Goal: Task Accomplishment & Management: Use online tool/utility

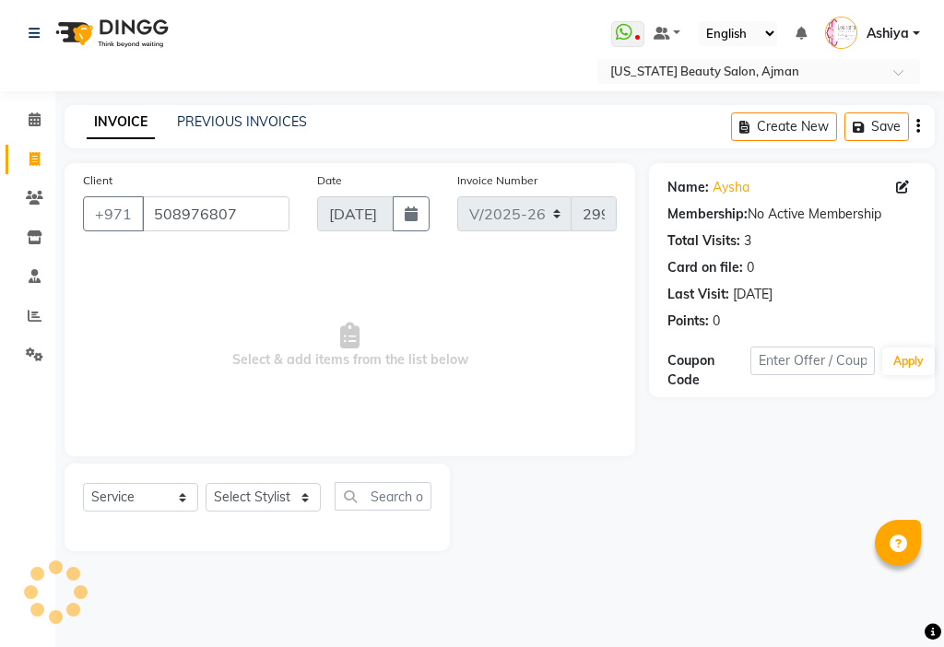
select select "637"
select select "service"
click at [241, 499] on select "Select Stylist [PERSON_NAME] [PERSON_NAME] Ashiya Cashier [PERSON_NAME] [PERSON…" at bounding box center [263, 497] width 115 height 29
select select "33912"
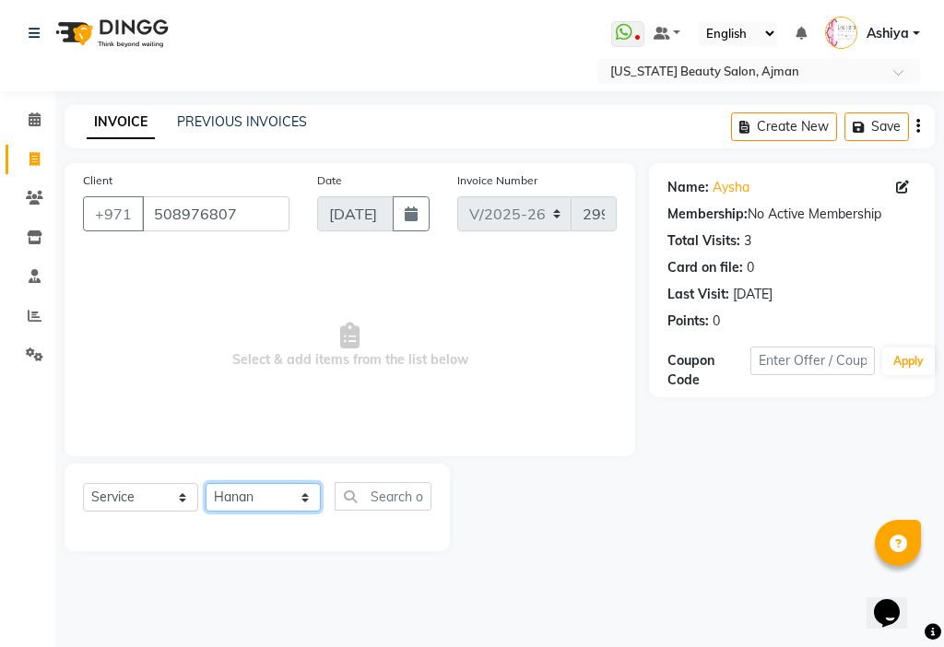
click at [206, 483] on select "Select Stylist [PERSON_NAME] [PERSON_NAME] Ashiya Cashier [PERSON_NAME] [PERSON…" at bounding box center [263, 497] width 115 height 29
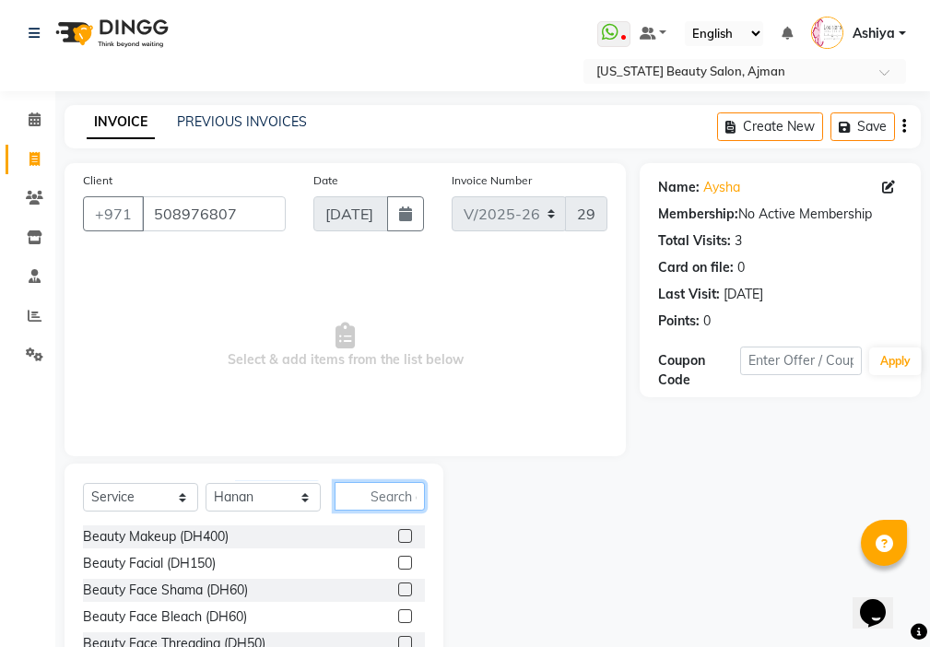
click at [378, 498] on input "text" at bounding box center [380, 496] width 90 height 29
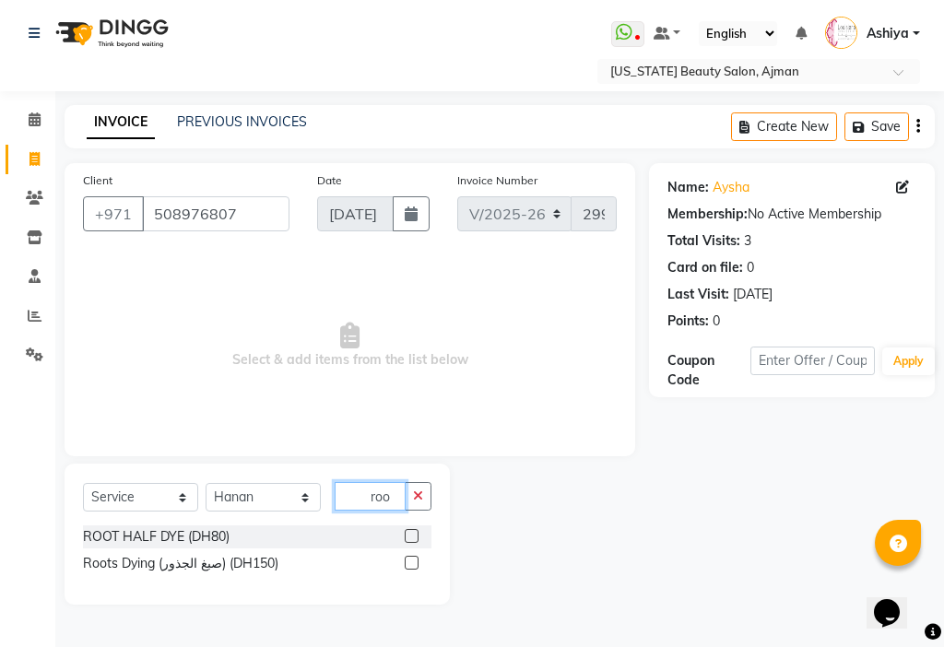
type input "roo"
click at [406, 562] on label at bounding box center [412, 563] width 14 height 14
click at [406, 562] on input "checkbox" at bounding box center [411, 564] width 12 height 12
checkbox input "true"
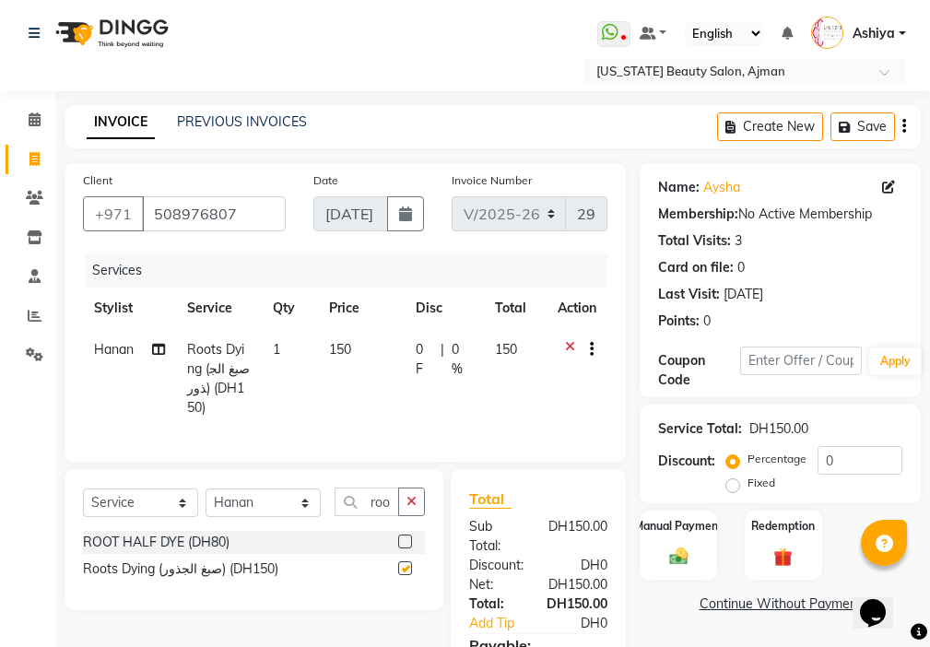
click at [371, 370] on td "150" at bounding box center [361, 379] width 87 height 100
select select "33912"
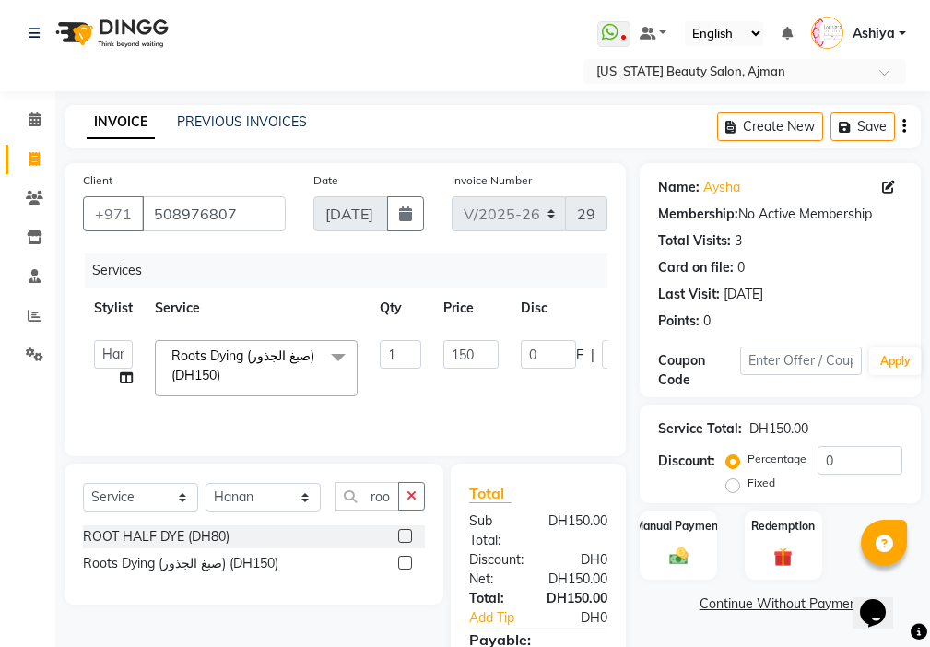
checkbox input "false"
click at [465, 346] on input "150" at bounding box center [470, 354] width 55 height 29
type input "200"
click at [841, 465] on input "0" at bounding box center [859, 460] width 85 height 29
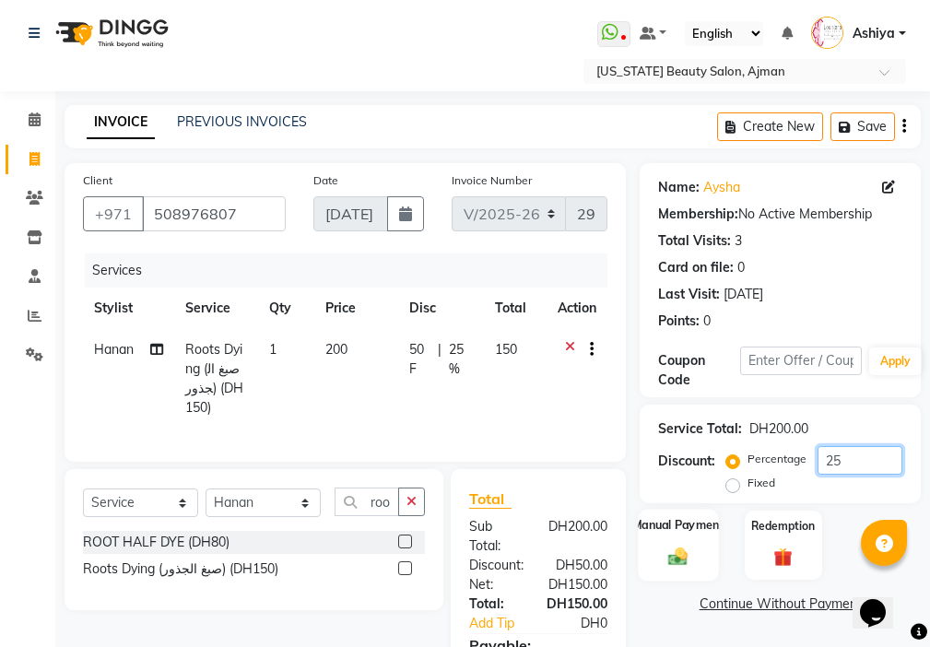
type input "25"
click at [680, 551] on img at bounding box center [678, 557] width 31 height 22
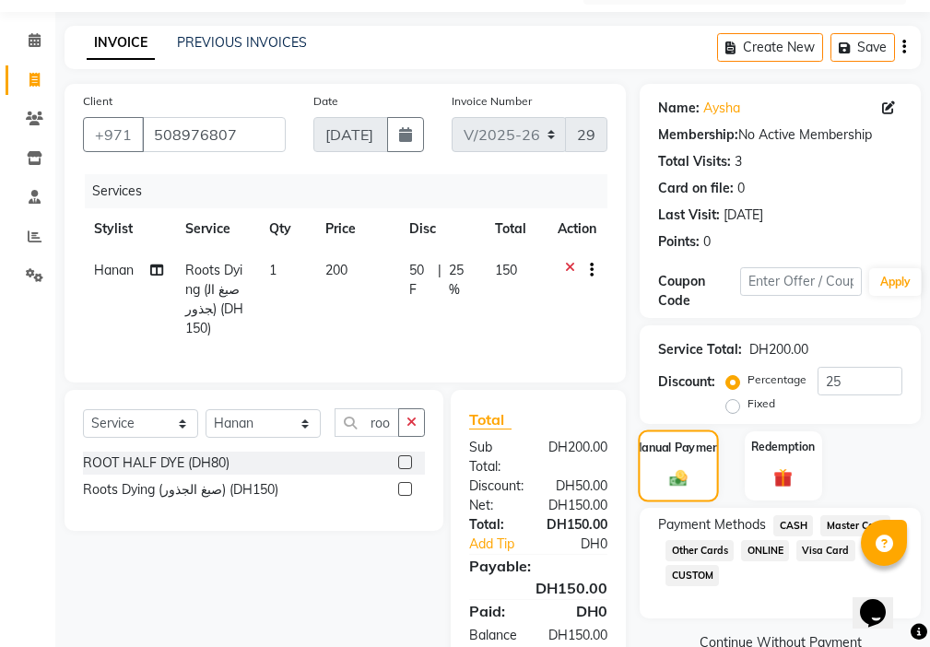
scroll to position [157, 0]
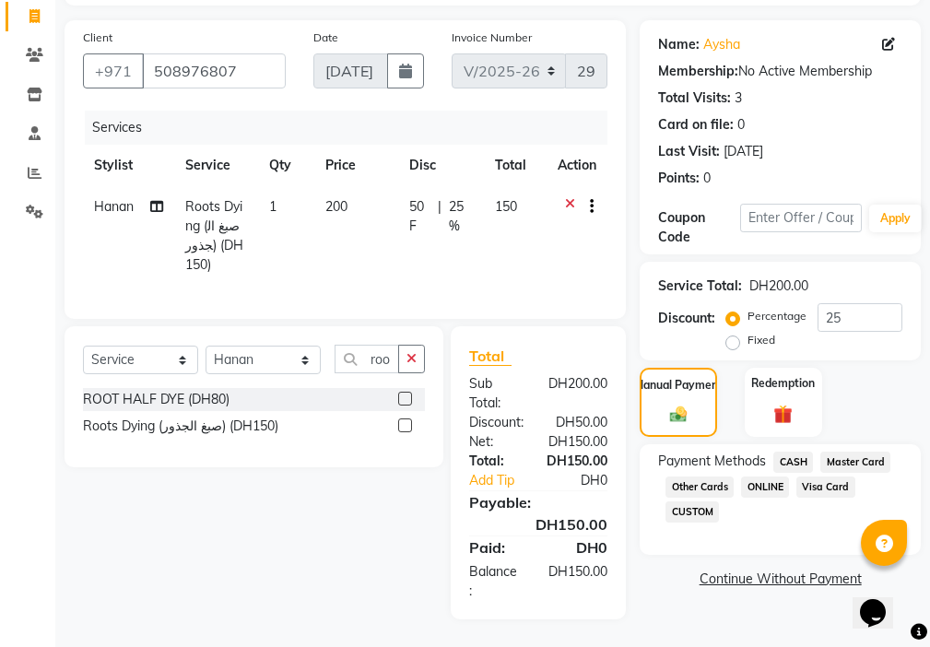
click at [800, 452] on span "CASH" at bounding box center [793, 462] width 40 height 21
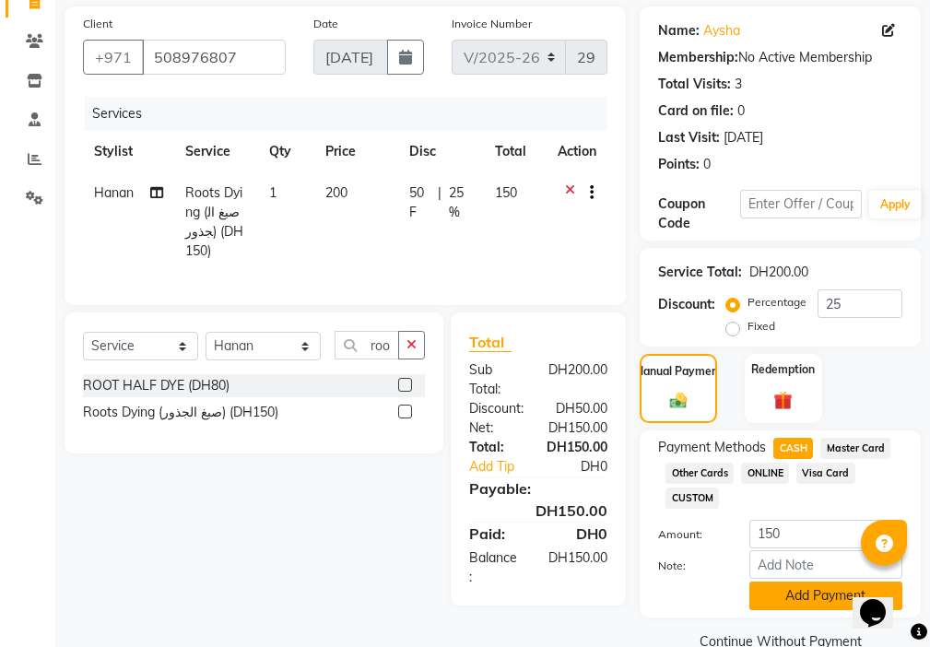
click at [805, 598] on button "Add Payment" at bounding box center [825, 596] width 153 height 29
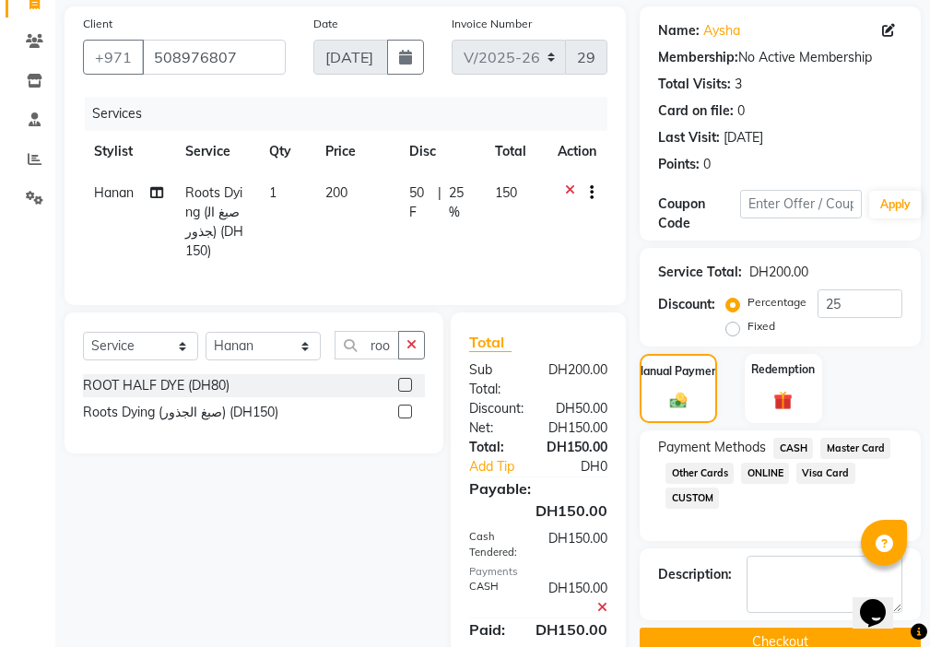
click at [758, 632] on button "Checkout" at bounding box center [780, 642] width 281 height 29
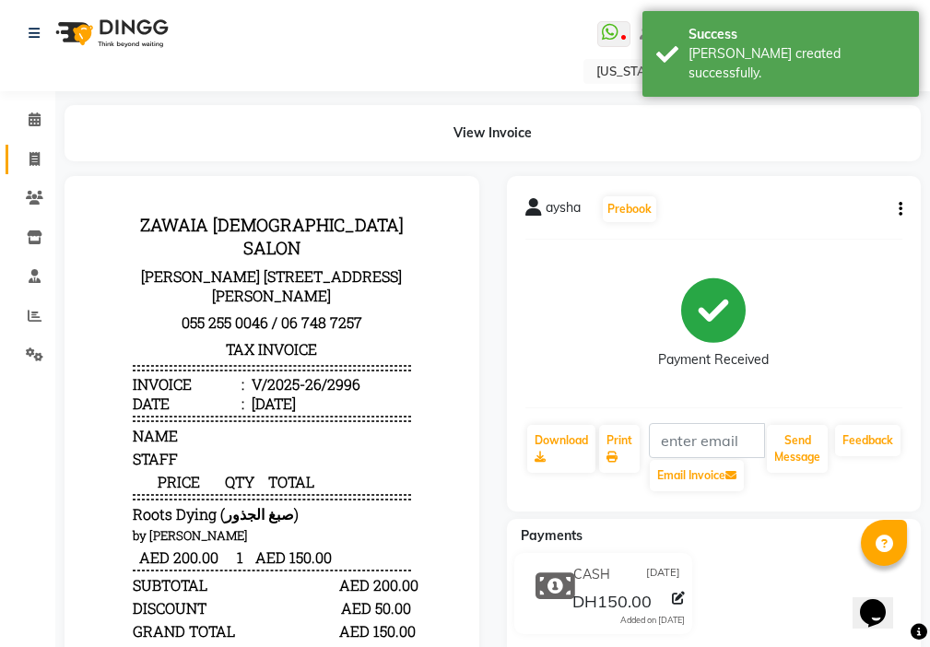
click at [50, 163] on span at bounding box center [34, 159] width 32 height 21
select select "service"
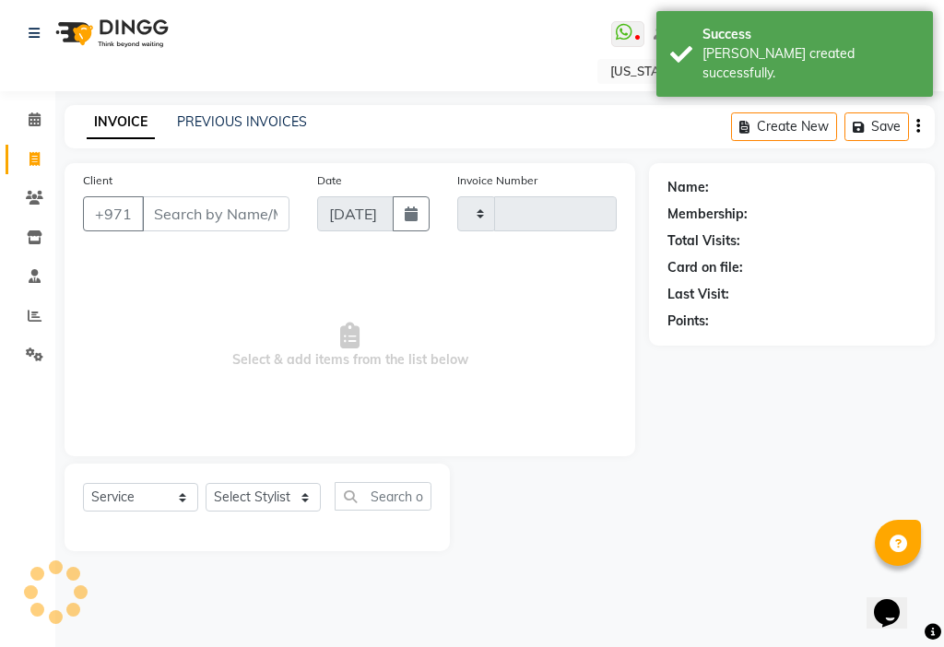
type input "2997"
select select "637"
